Goal: Communication & Community: Answer question/provide support

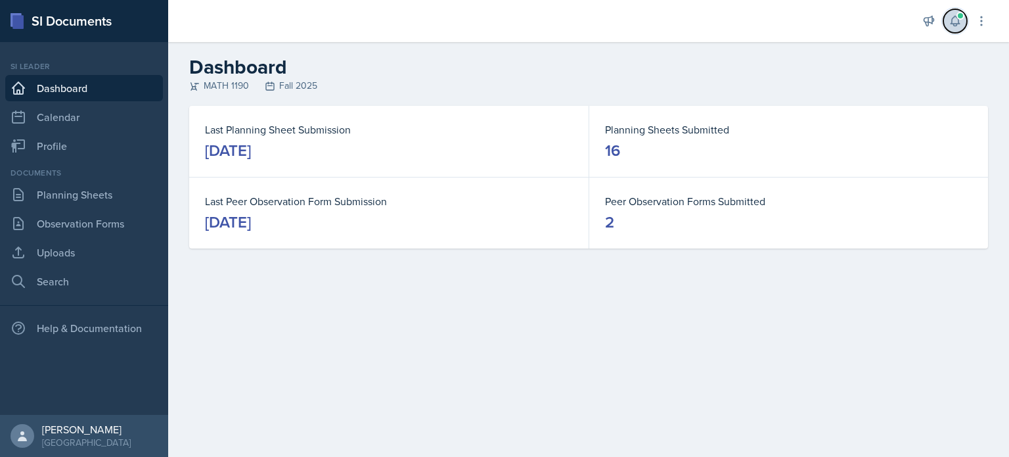
click at [949, 23] on icon at bounding box center [955, 20] width 13 height 13
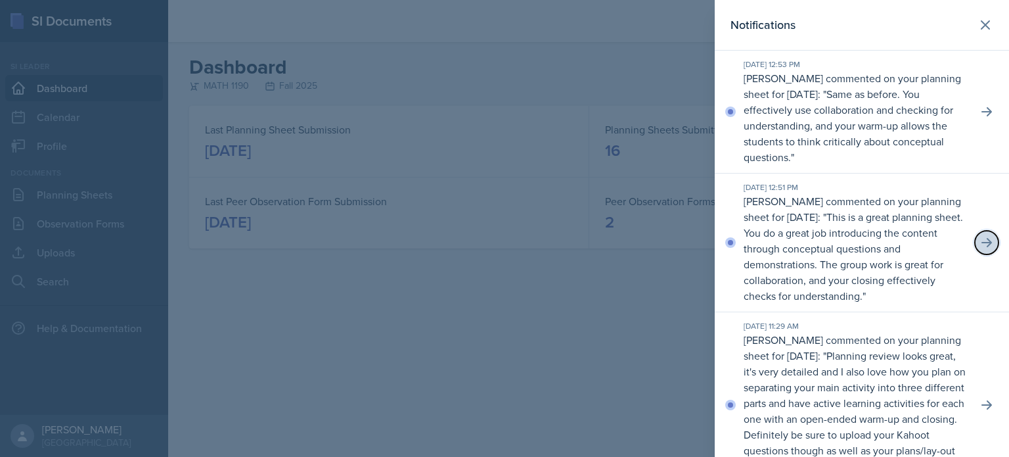
click at [981, 240] on icon at bounding box center [986, 242] width 11 height 9
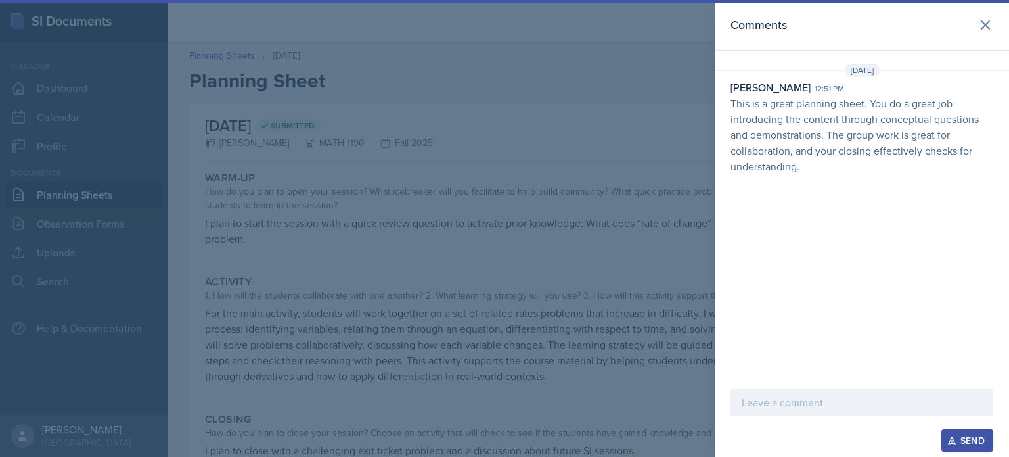
click at [846, 406] on p at bounding box center [862, 402] width 240 height 16
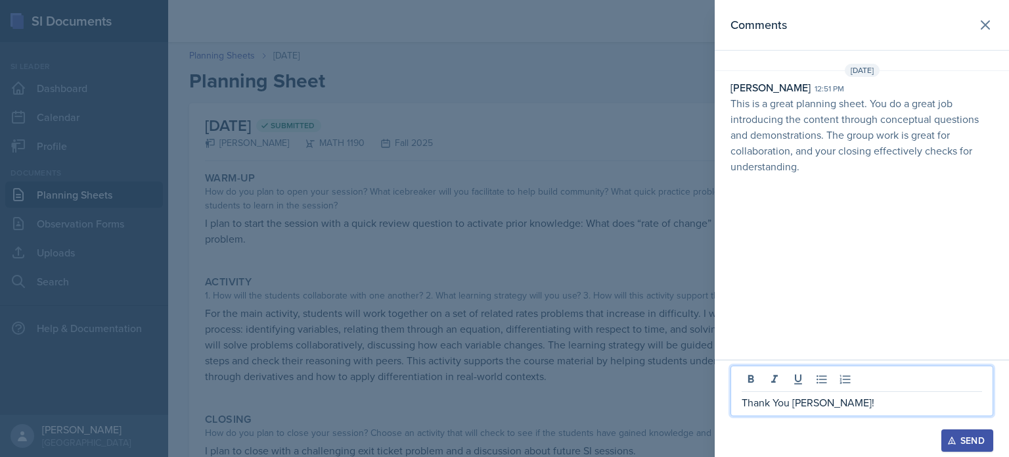
click at [787, 403] on p "Thank You [PERSON_NAME]!" at bounding box center [862, 402] width 240 height 16
click at [967, 445] on div "Send" at bounding box center [967, 440] width 35 height 11
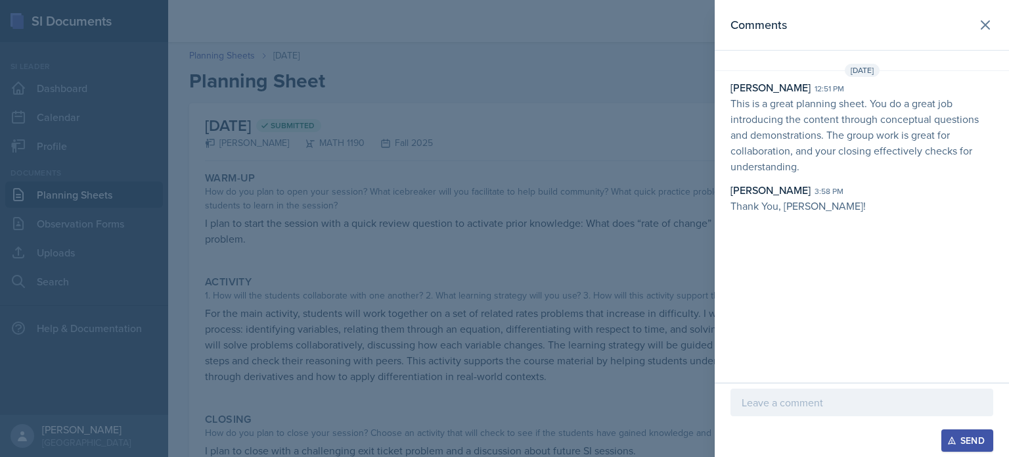
click at [446, 131] on div at bounding box center [504, 228] width 1009 height 457
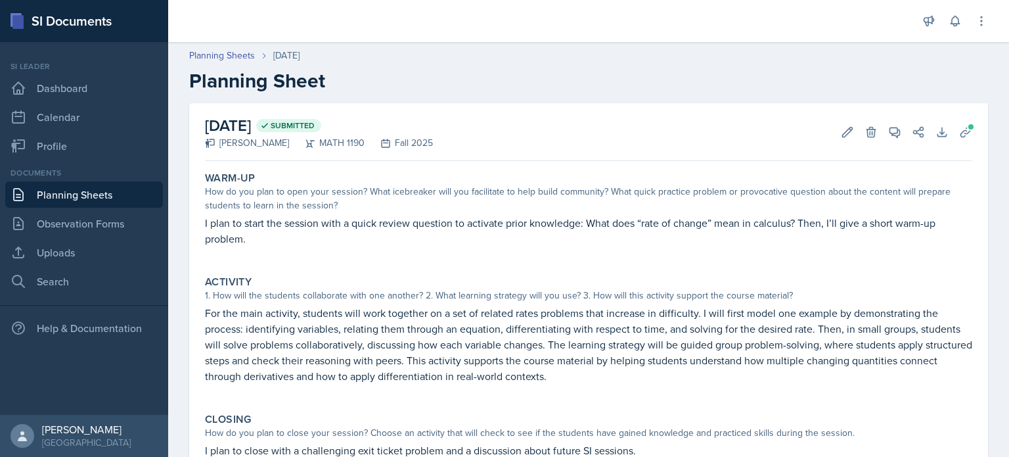
click at [148, 180] on div "Documents Planning Sheets Observation Forms Uploads Search" at bounding box center [84, 230] width 158 height 127
click at [141, 188] on link "Planning Sheets" at bounding box center [84, 194] width 158 height 26
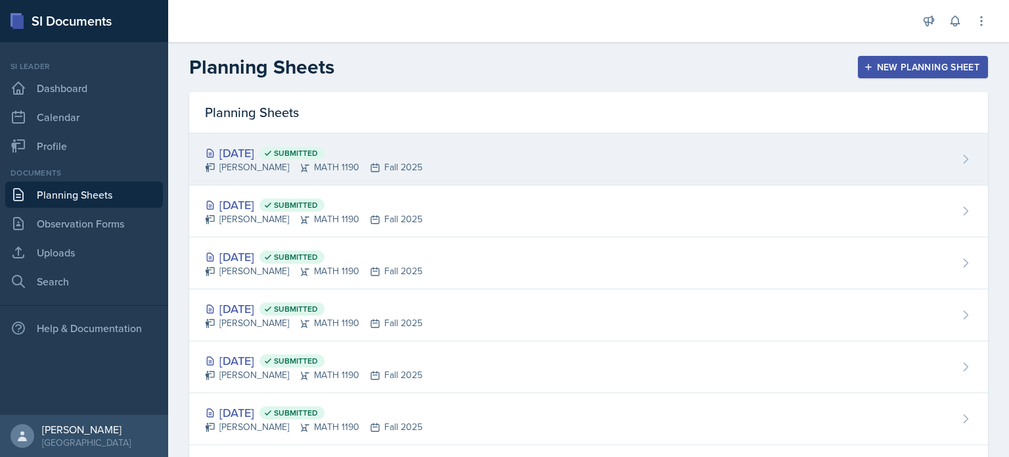
click at [318, 151] on span "Submitted" at bounding box center [296, 153] width 44 height 11
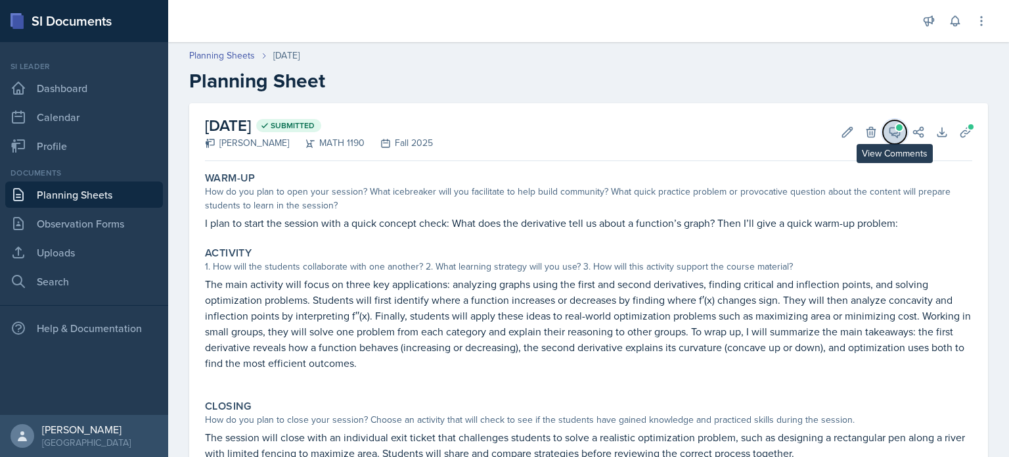
click at [896, 125] on span at bounding box center [899, 127] width 7 height 7
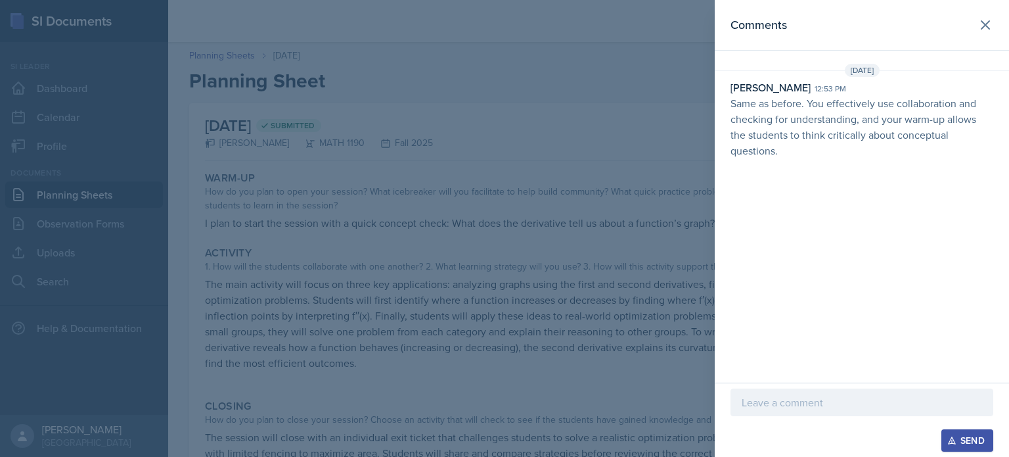
click at [788, 403] on p at bounding box center [862, 402] width 240 height 16
click at [963, 445] on div "Send" at bounding box center [967, 440] width 35 height 11
click at [647, 260] on div at bounding box center [504, 228] width 1009 height 457
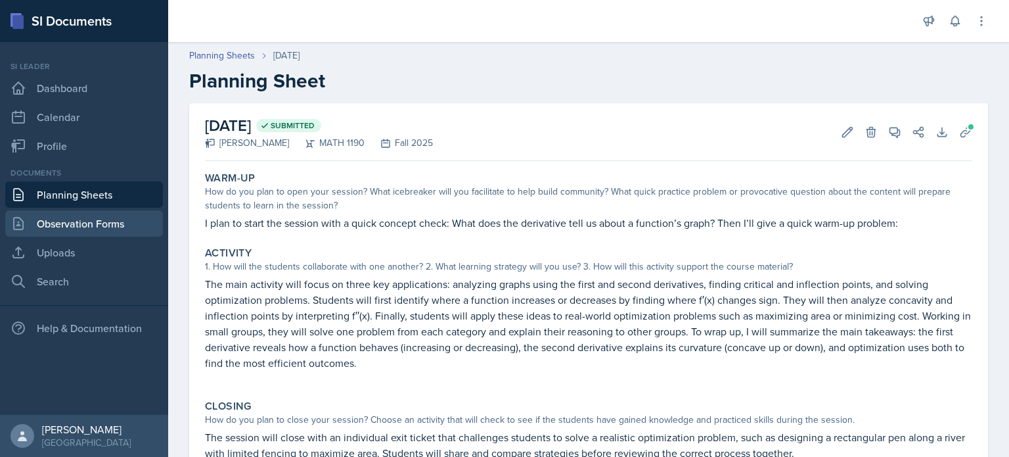
click at [102, 221] on link "Observation Forms" at bounding box center [84, 223] width 158 height 26
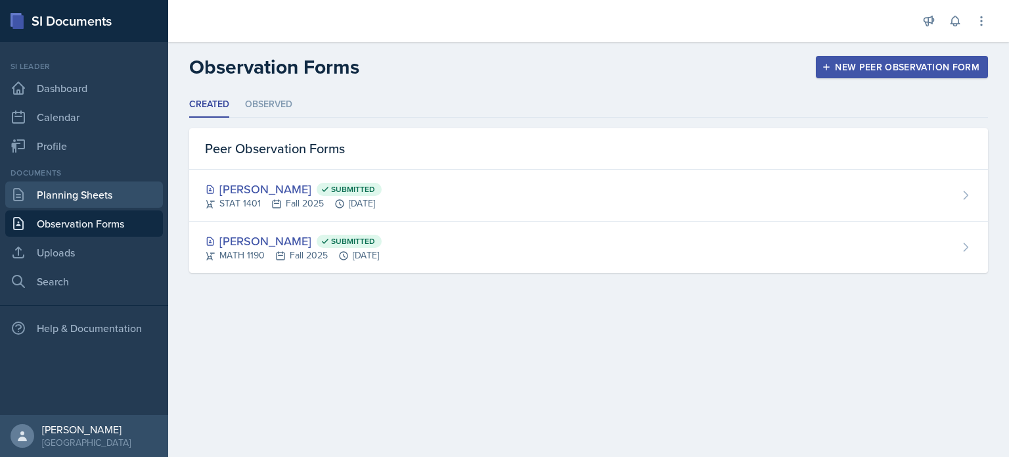
click at [112, 202] on link "Planning Sheets" at bounding box center [84, 194] width 158 height 26
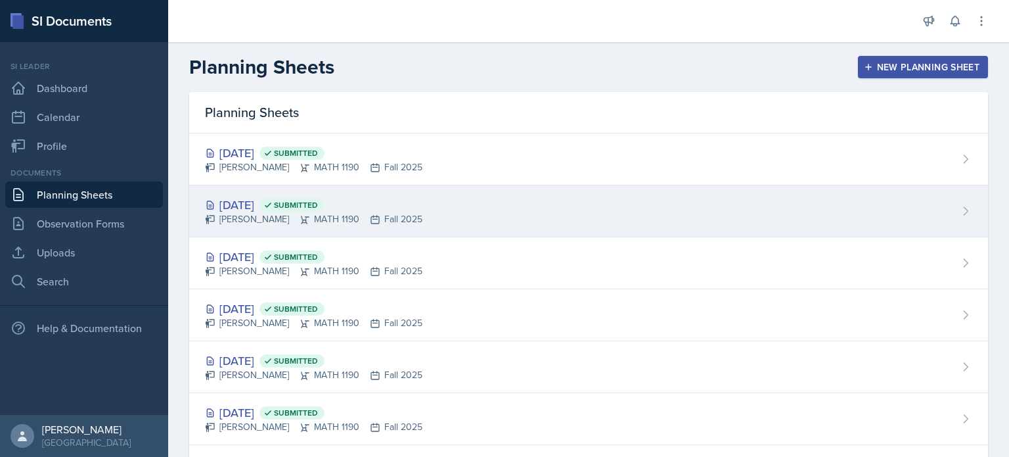
click at [282, 207] on div "[DATE] Submitted" at bounding box center [313, 205] width 217 height 18
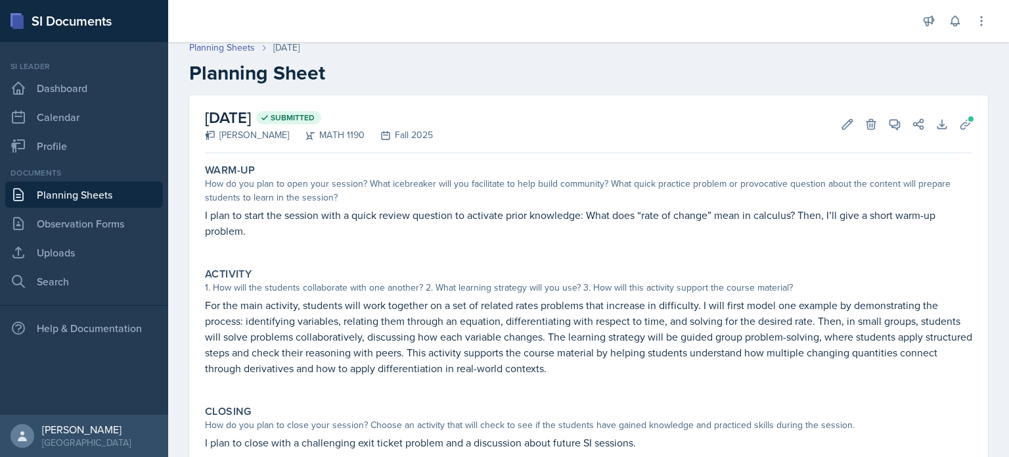
scroll to position [3, 0]
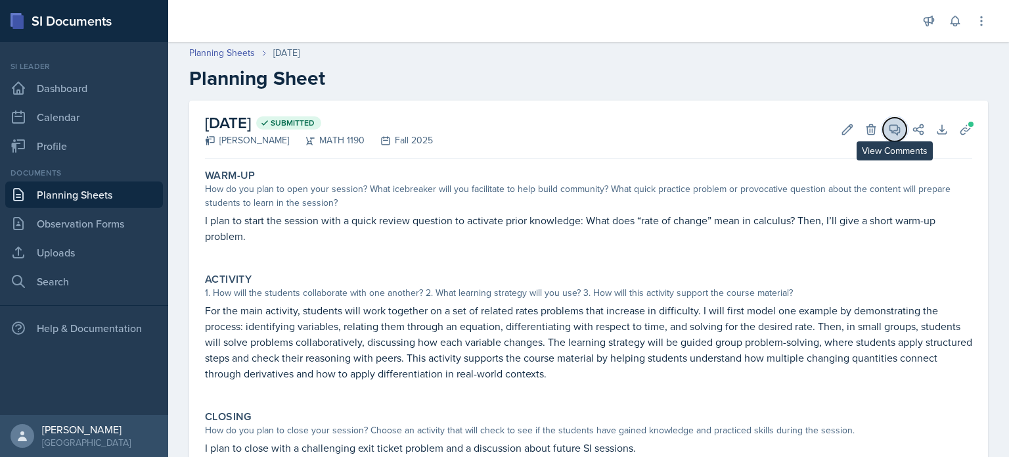
click at [888, 127] on icon at bounding box center [894, 129] width 13 height 13
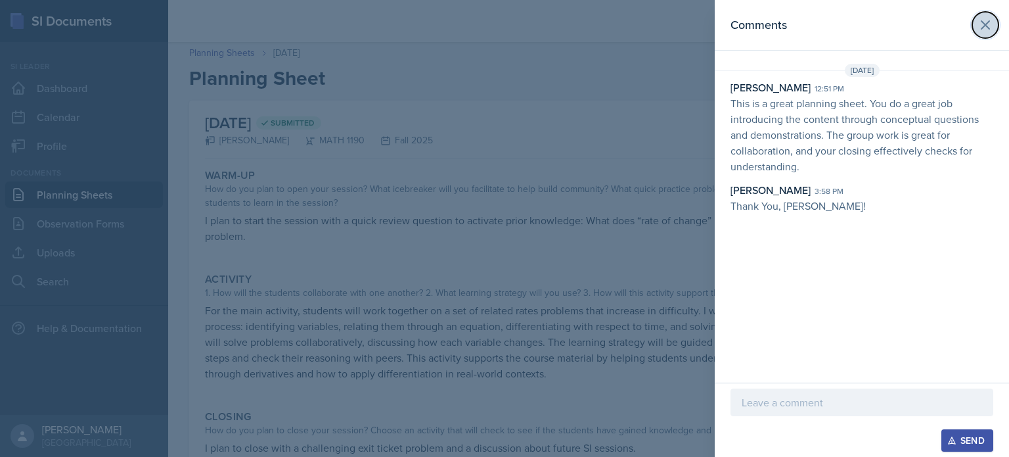
click at [986, 20] on icon at bounding box center [985, 25] width 16 height 16
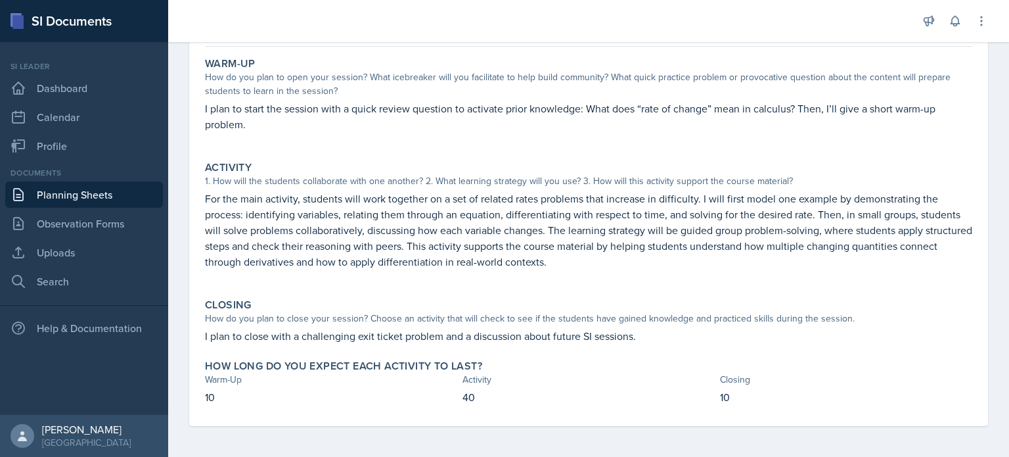
scroll to position [0, 0]
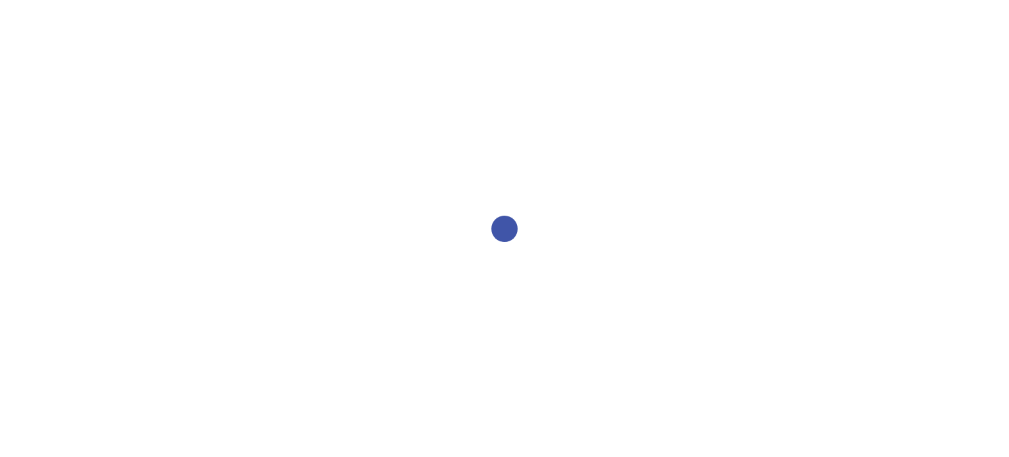
select select "2bed604d-1099-4043-b1bc-2365e8740244"
